Goal: Check status

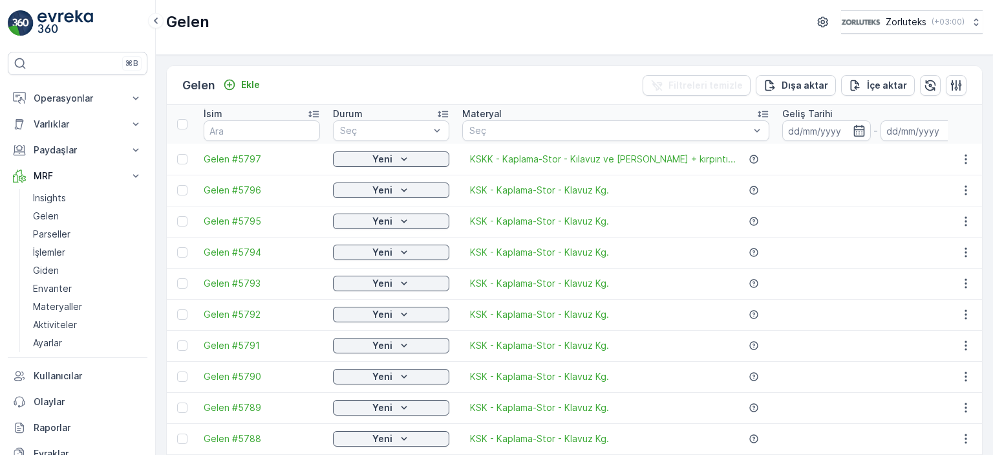
scroll to position [1294, 0]
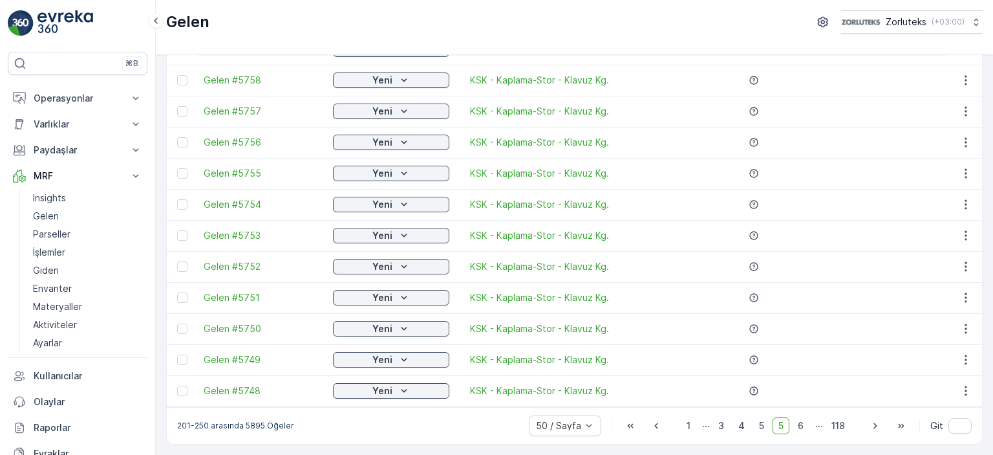
click at [376, 432] on div "201-250 arasında 5895 Öğeler 50 / Sayfa 1 ... 3 4 5 5 6 ... 118 Git" at bounding box center [574, 425] width 815 height 37
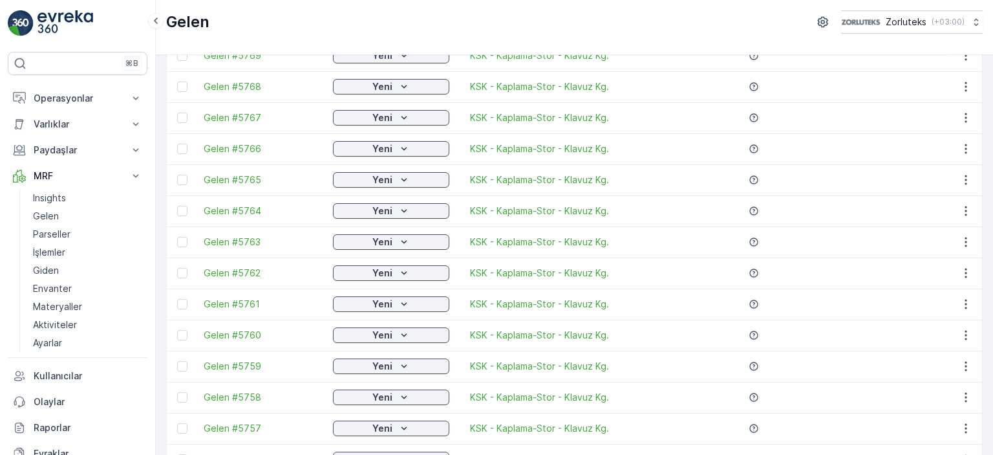
scroll to position [971, 0]
click at [68, 217] on link "Gelen" at bounding box center [88, 216] width 120 height 18
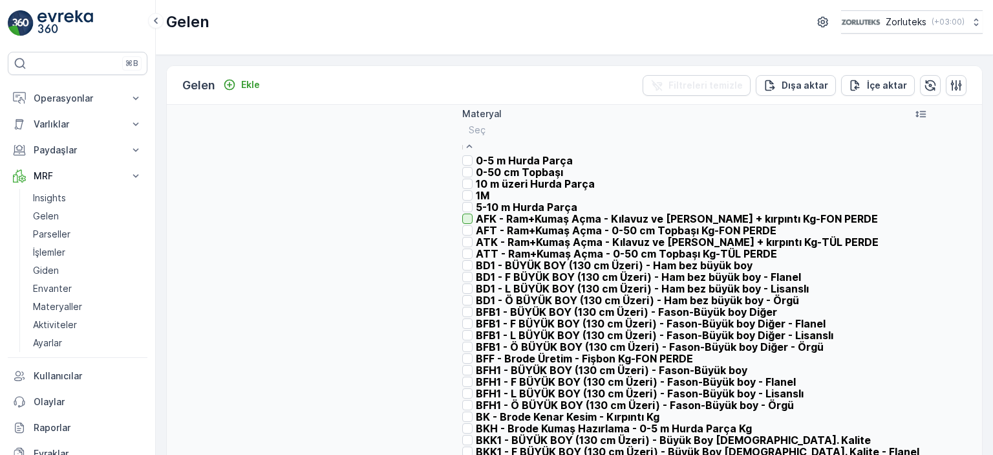
click at [473, 224] on div at bounding box center [467, 218] width 10 height 10
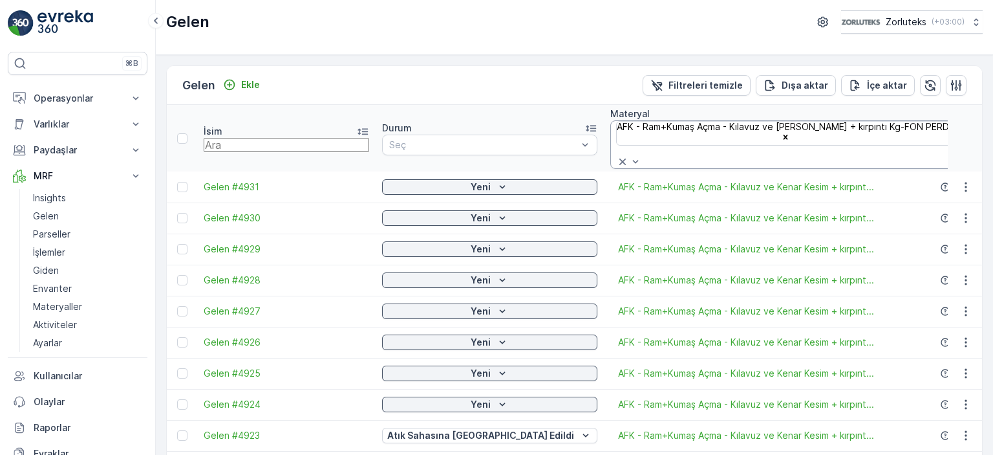
click at [225, 138] on input "text" at bounding box center [287, 145] width 166 height 14
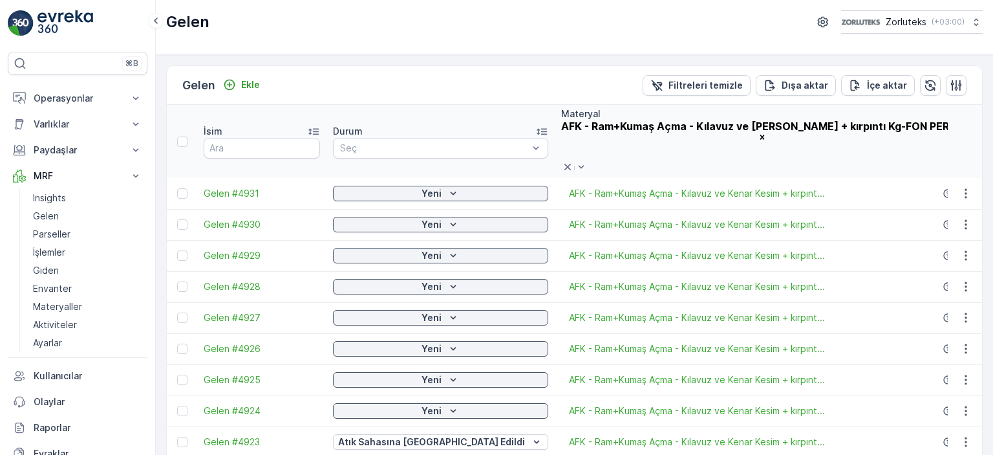
click at [574, 160] on icon at bounding box center [567, 166] width 13 height 13
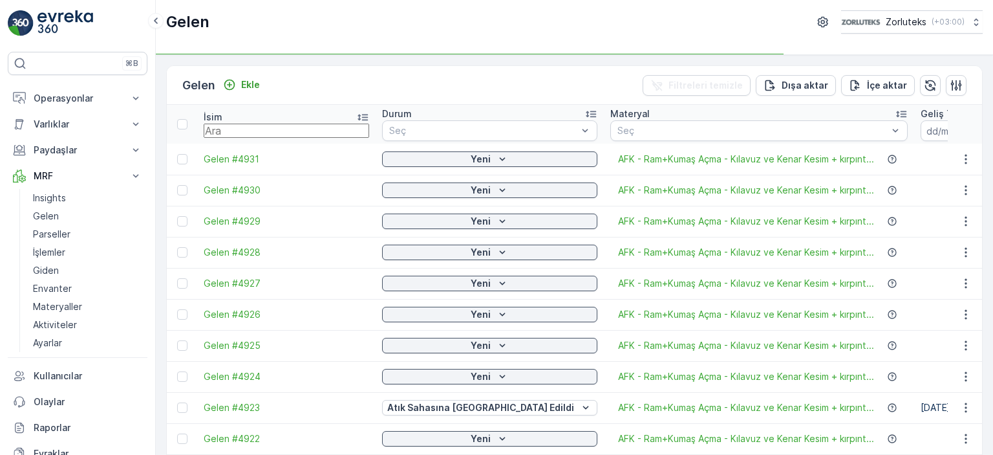
click at [261, 127] on input "text" at bounding box center [287, 131] width 166 height 14
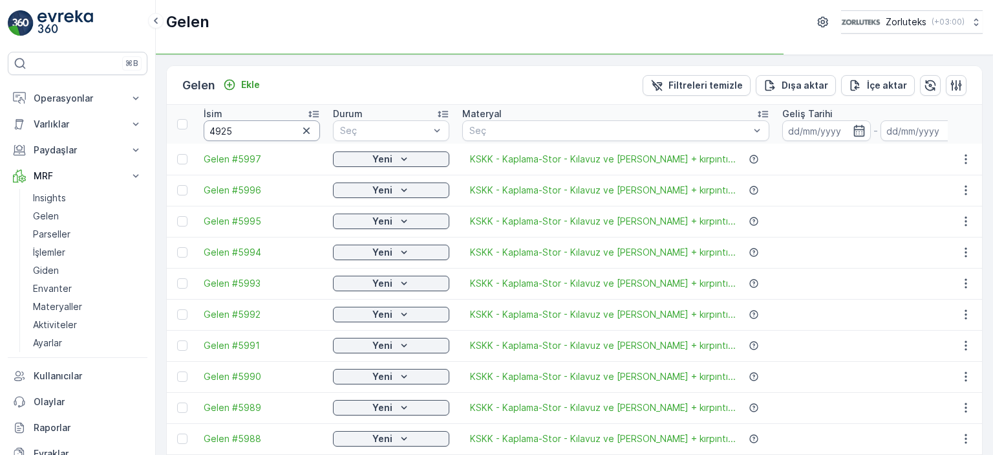
type input "4925"
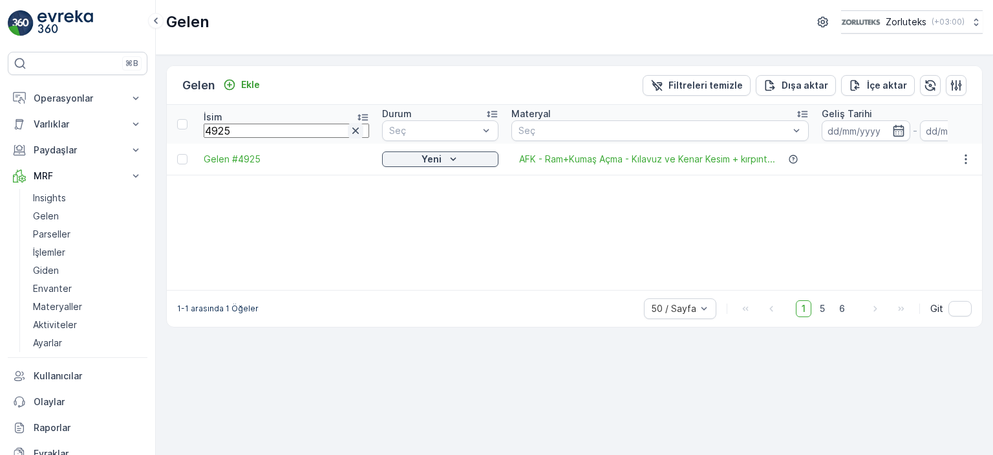
click at [352, 131] on icon "button" at bounding box center [355, 130] width 6 height 6
